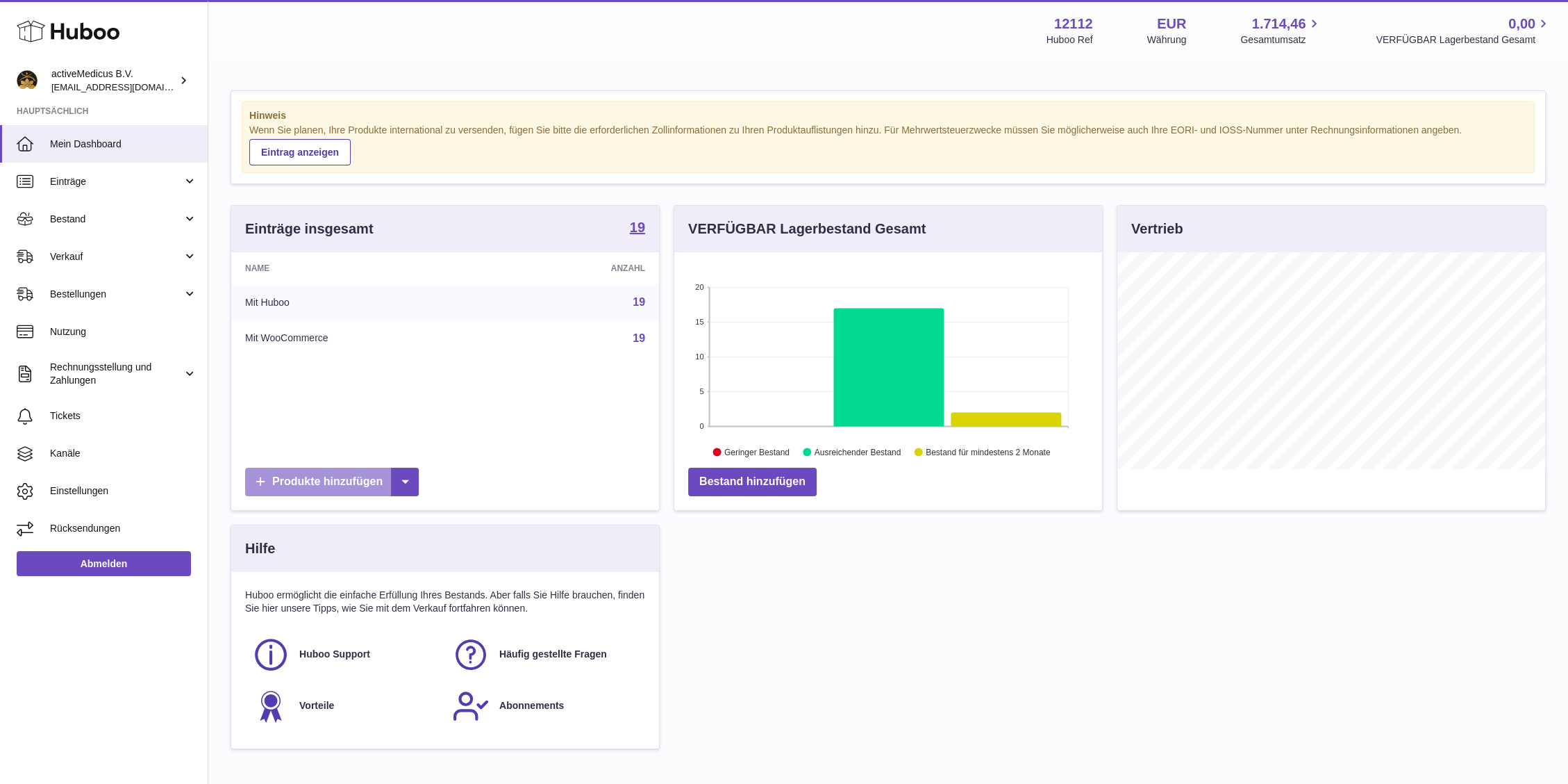
scroll to position [217, 428]
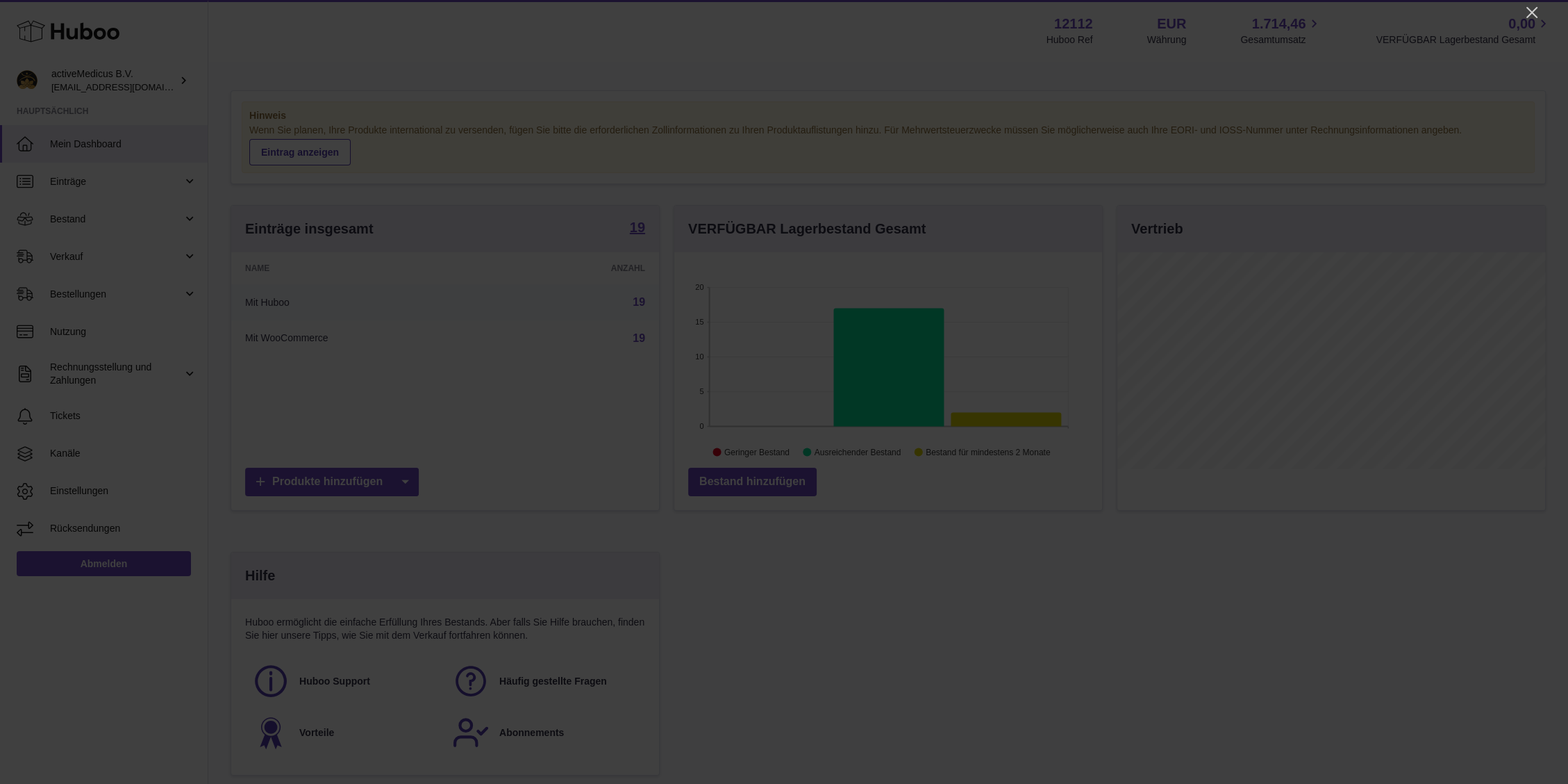
click at [1523, 11] on div at bounding box center [784, 392] width 1568 height 784
click at [1532, 18] on icon "Close" at bounding box center [1531, 12] width 16 height 16
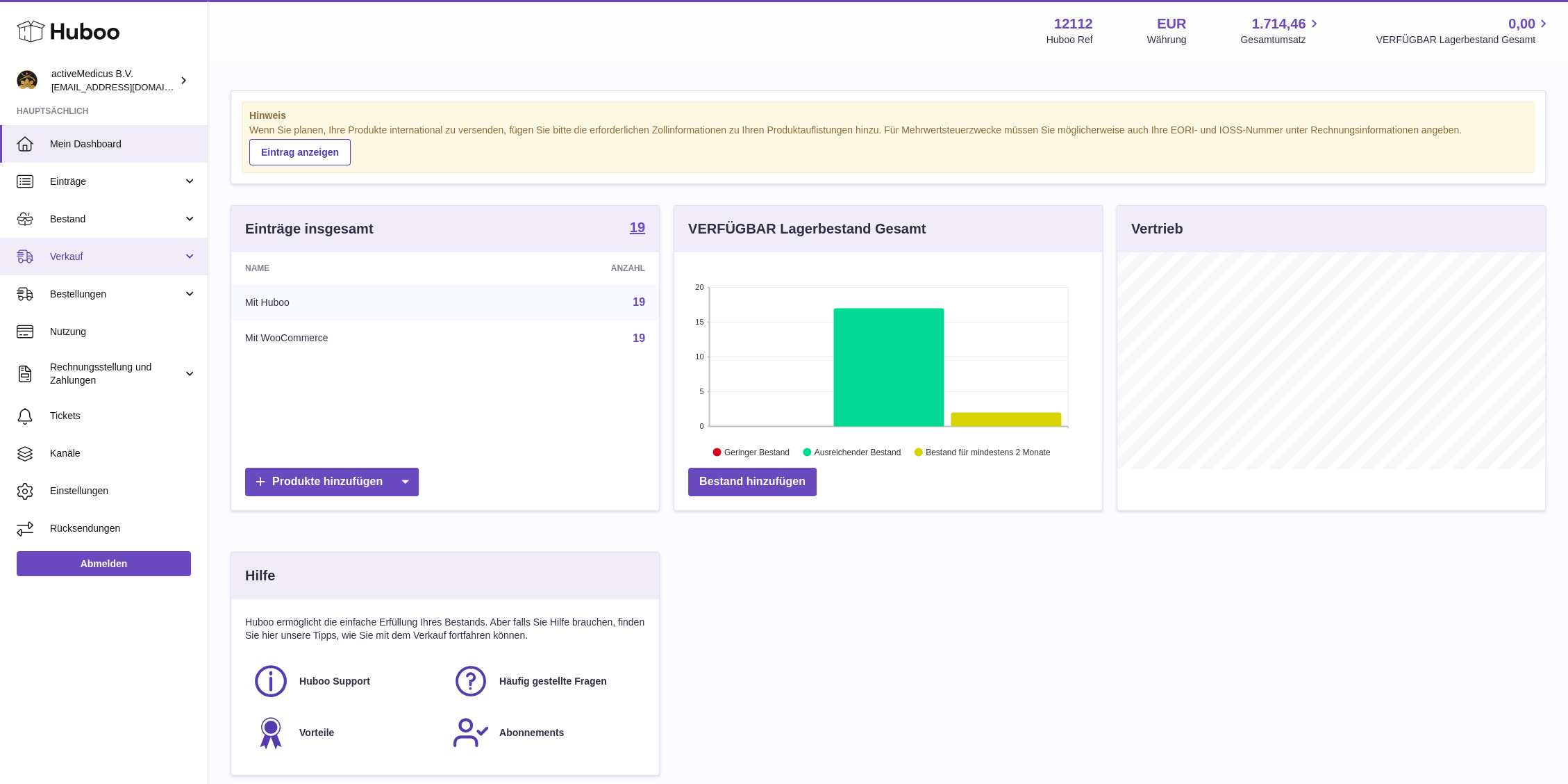
click at [105, 245] on link "Verkauf" at bounding box center [104, 256] width 208 height 37
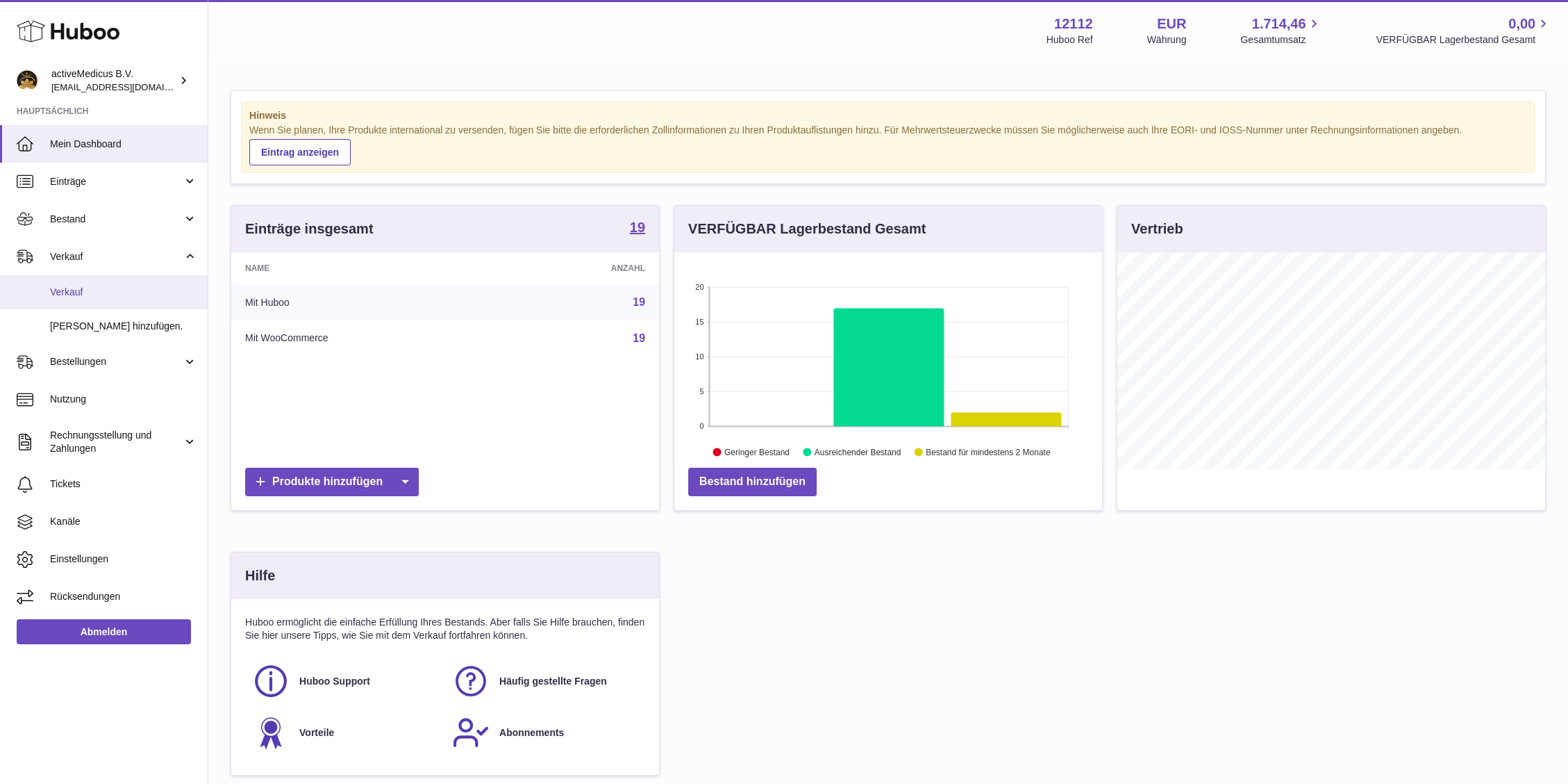
click at [135, 299] on span "Verkauf" at bounding box center [123, 292] width 148 height 13
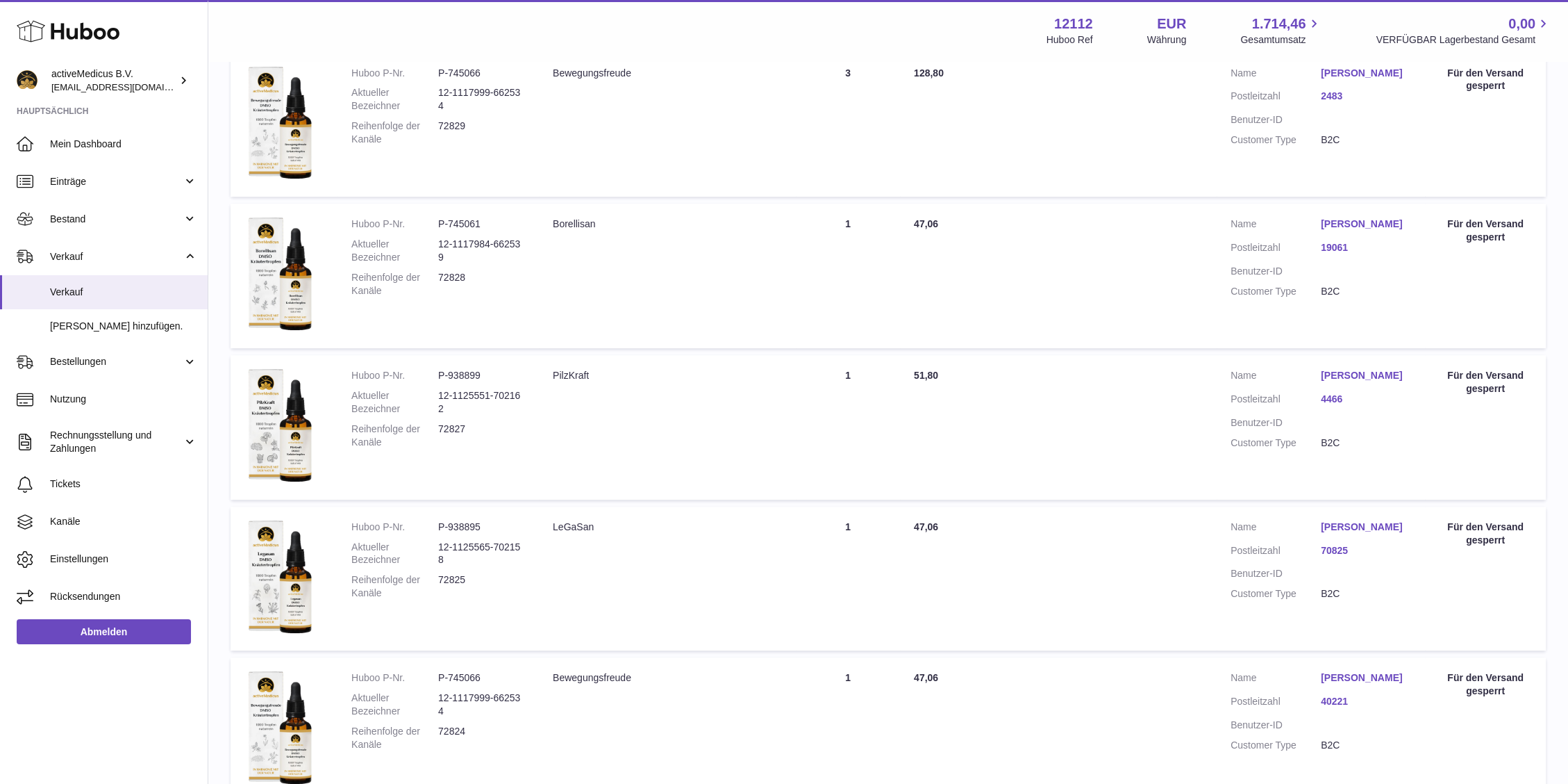
scroll to position [1201, 0]
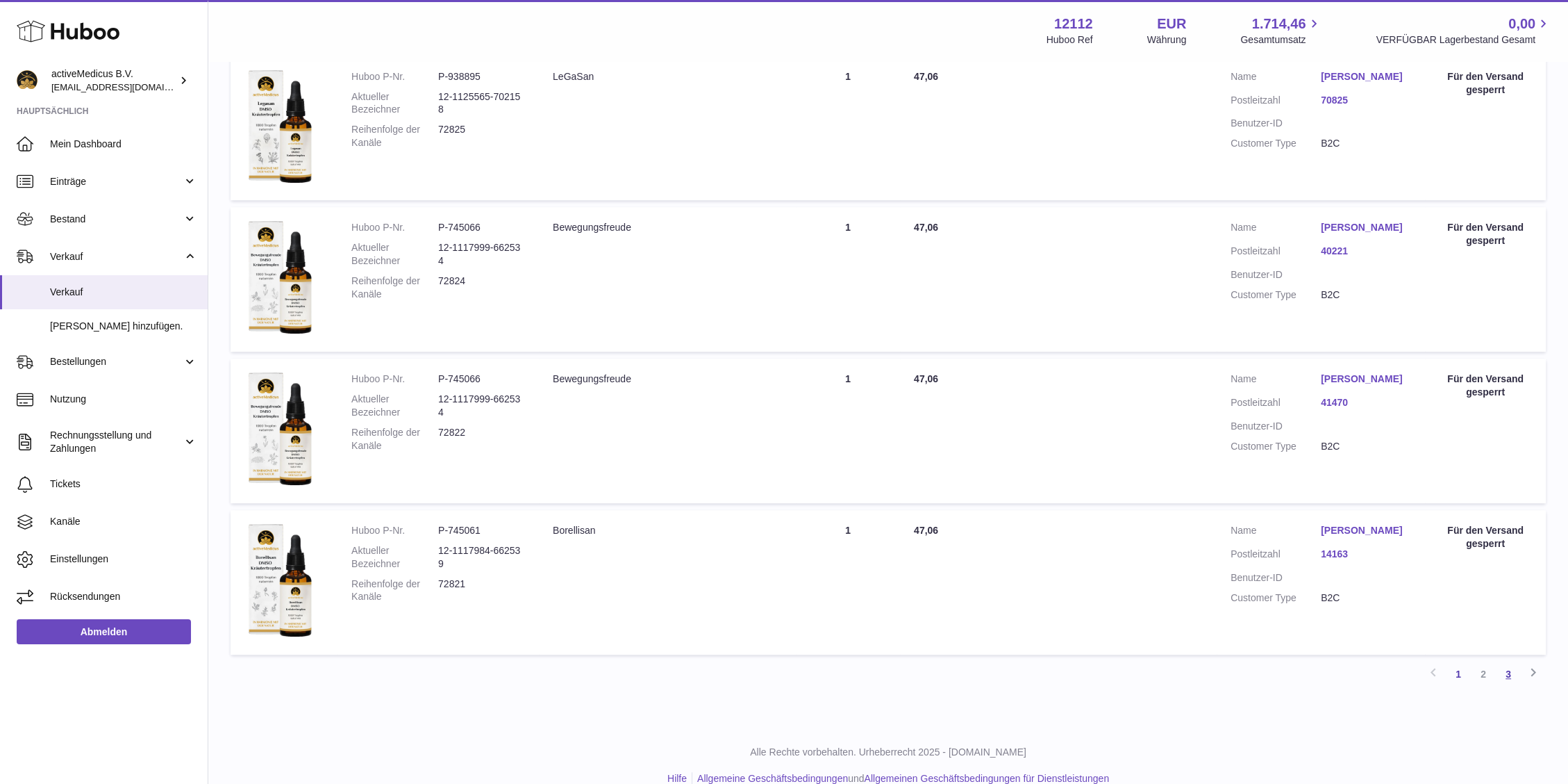
click at [1511, 670] on link "3" at bounding box center [1509, 674] width 25 height 25
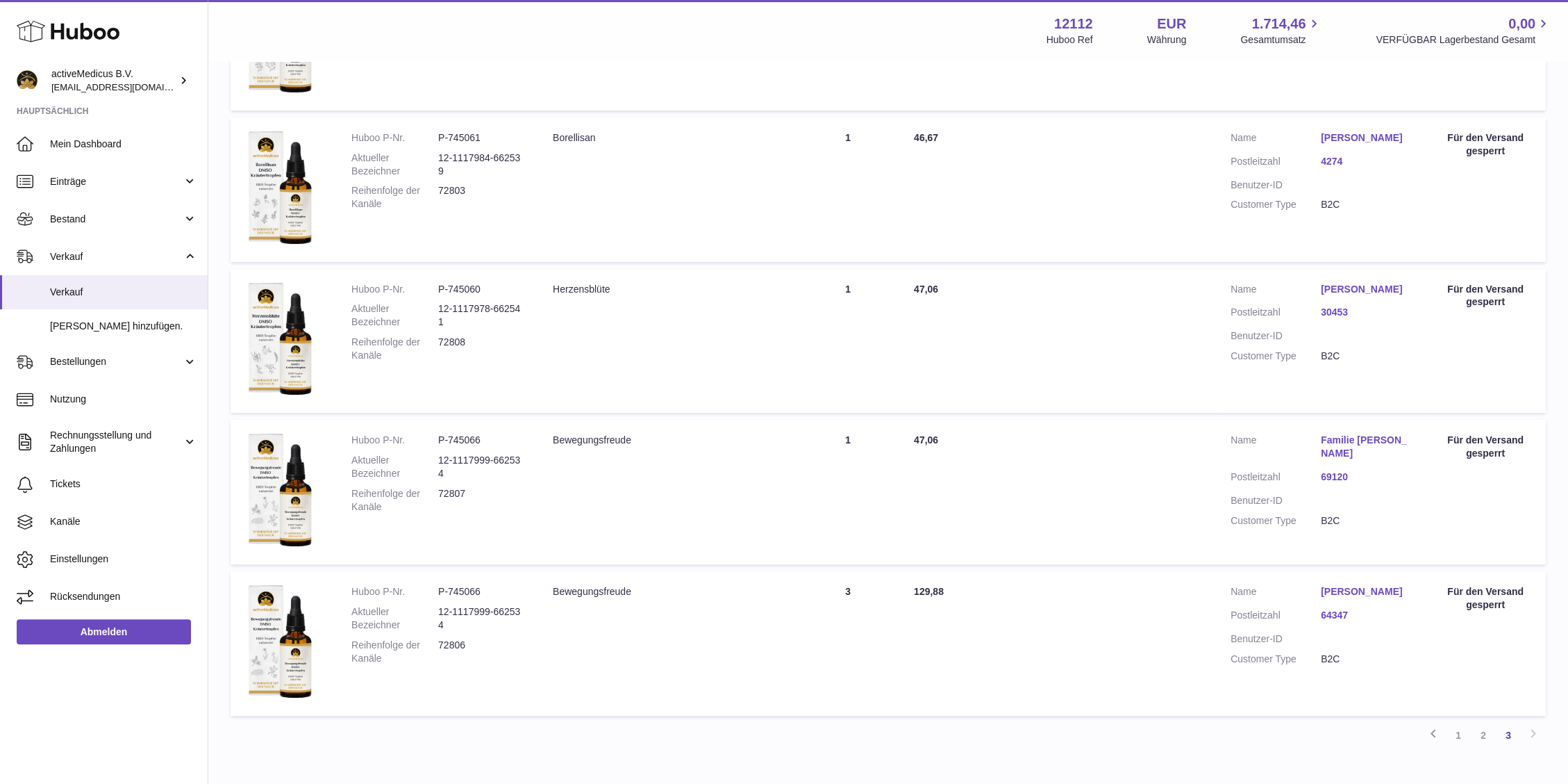
scroll to position [588, 0]
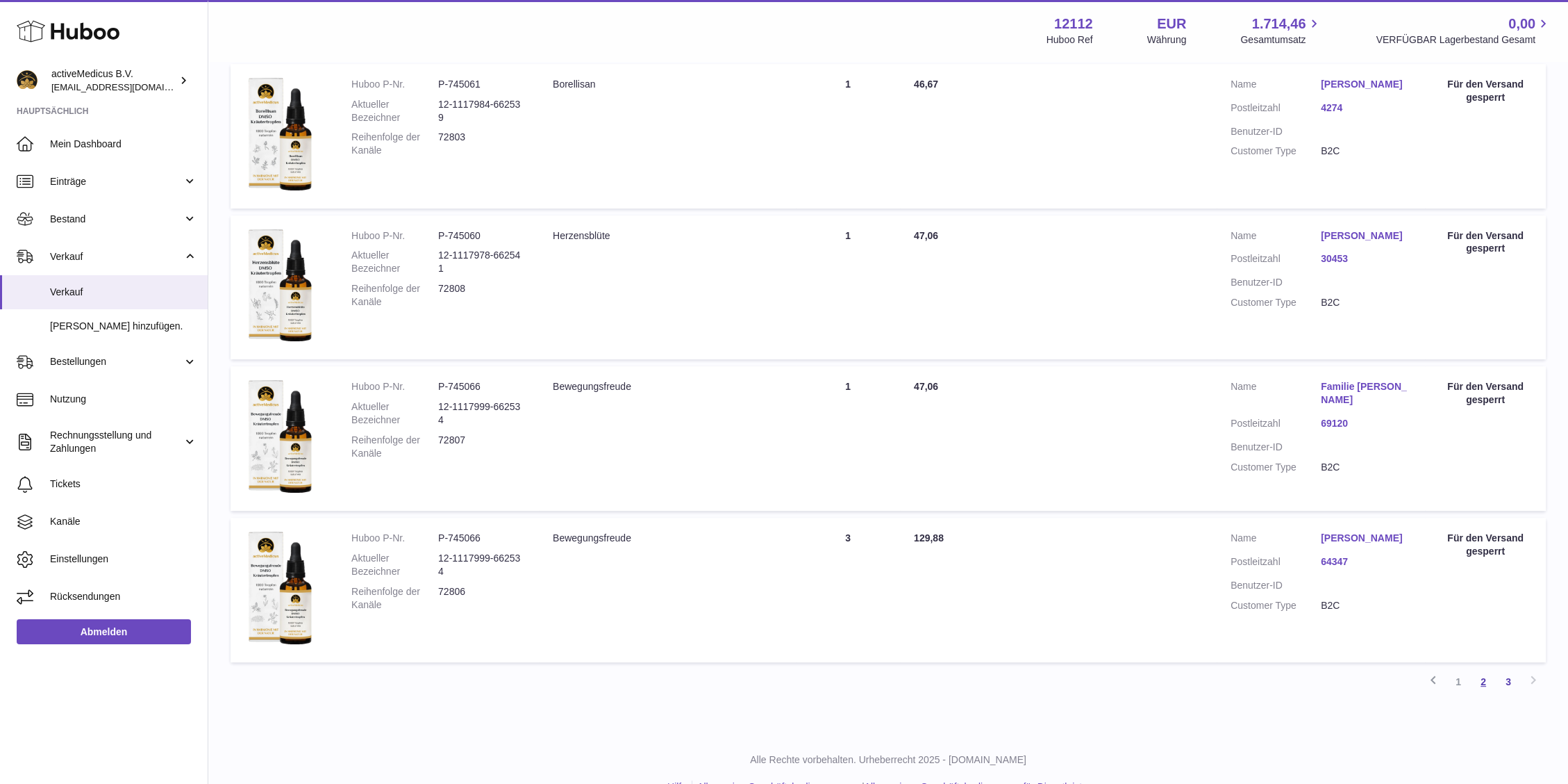
click at [1488, 678] on link "2" at bounding box center [1484, 682] width 25 height 25
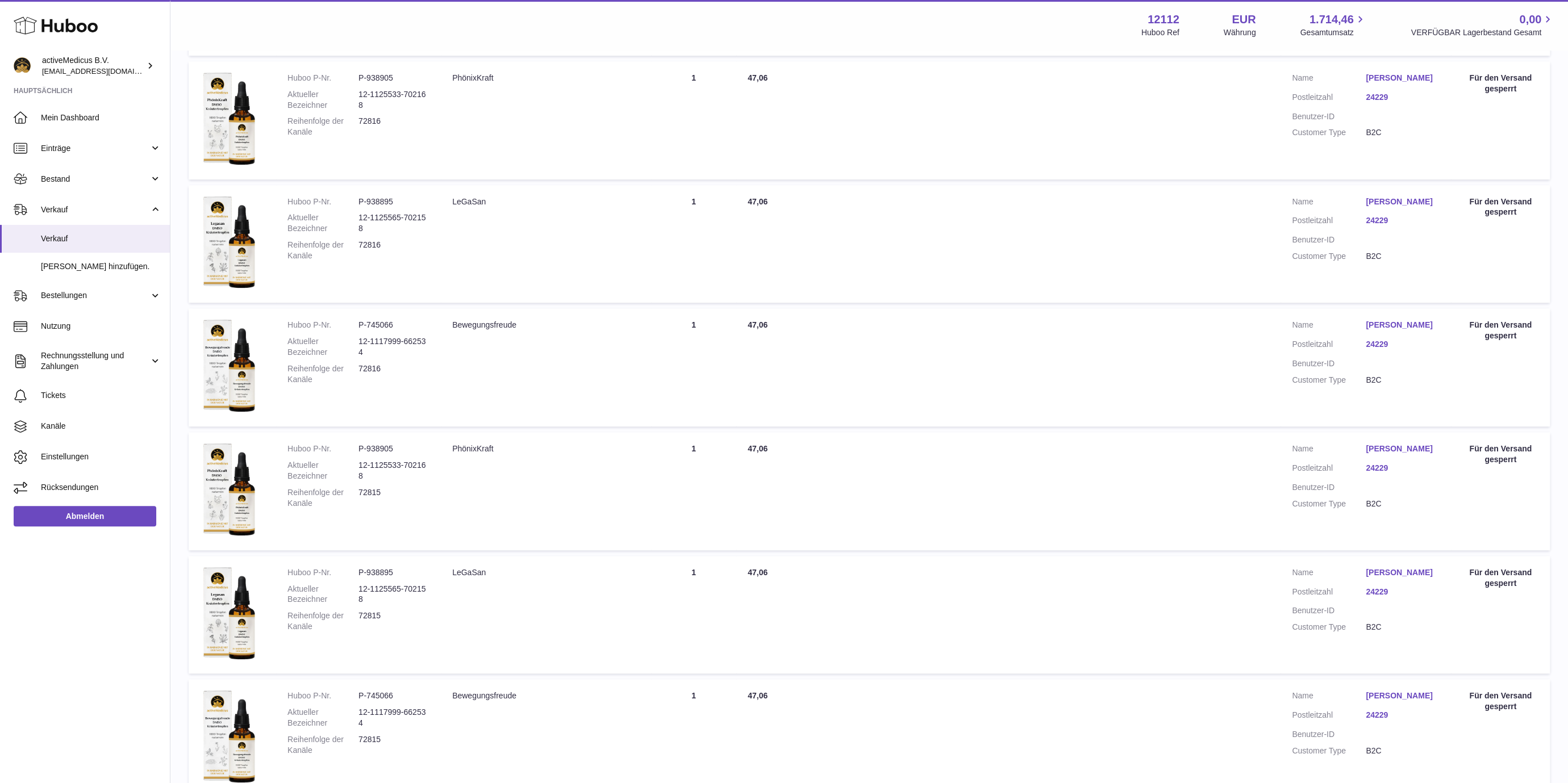
scroll to position [477, 0]
